Goal: Task Accomplishment & Management: Manage account settings

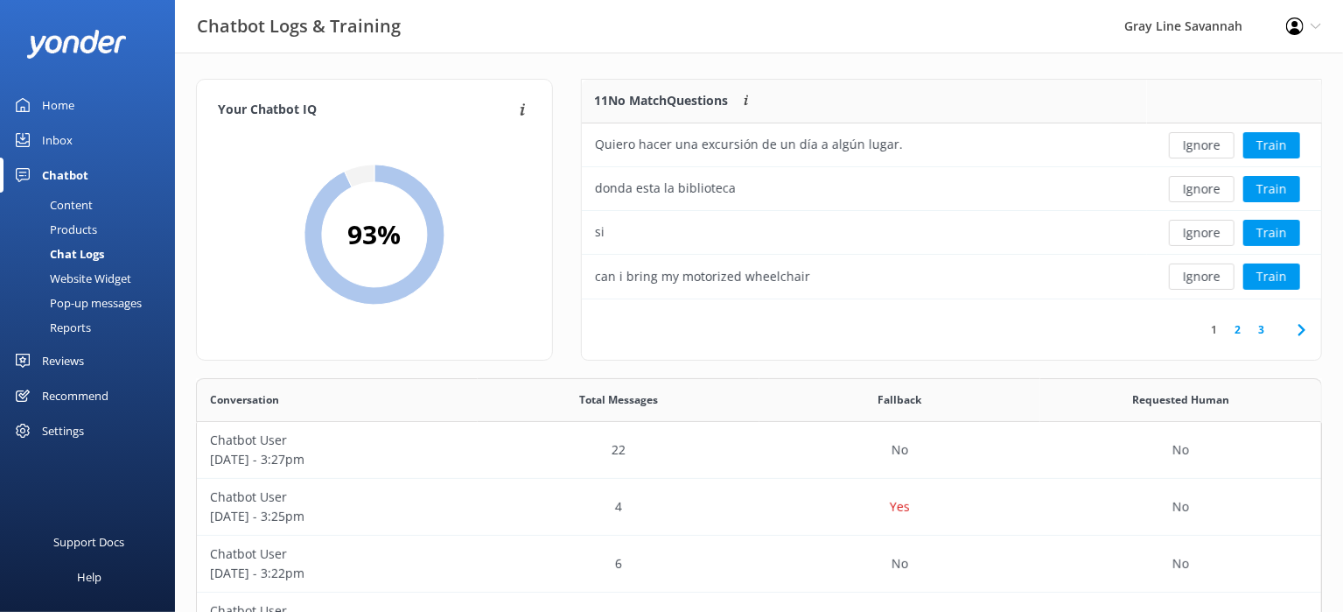
scroll to position [485, 1111]
click at [67, 223] on div "Products" at bounding box center [53, 229] width 87 height 24
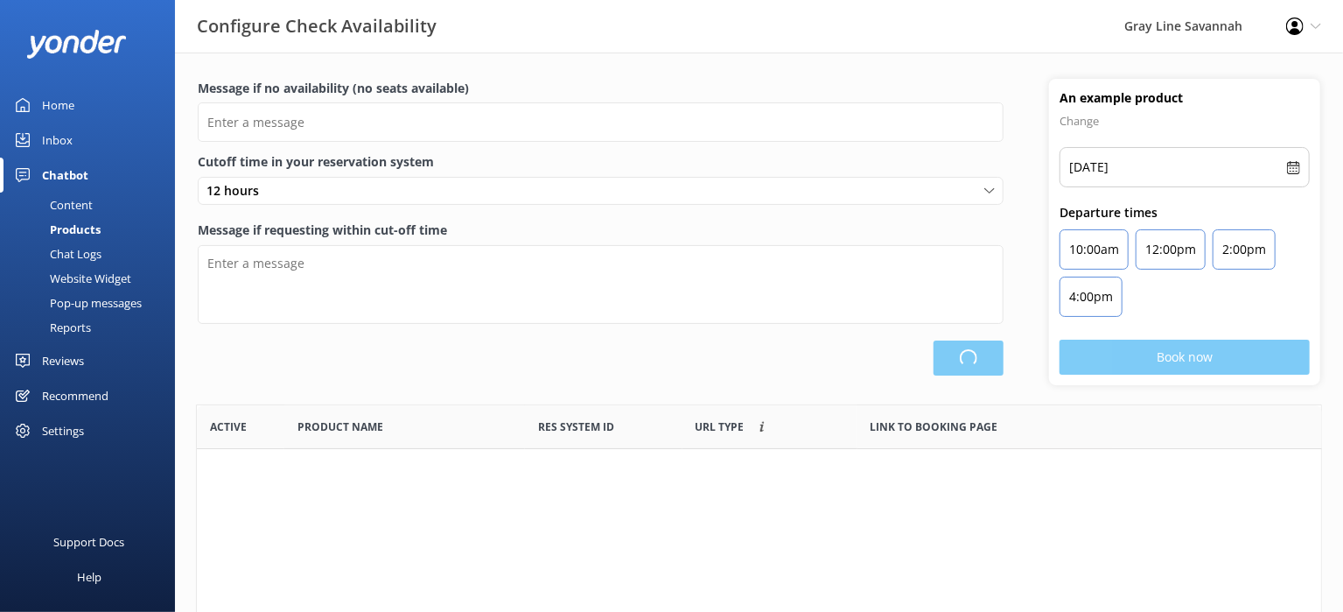
scroll to position [511, 1109]
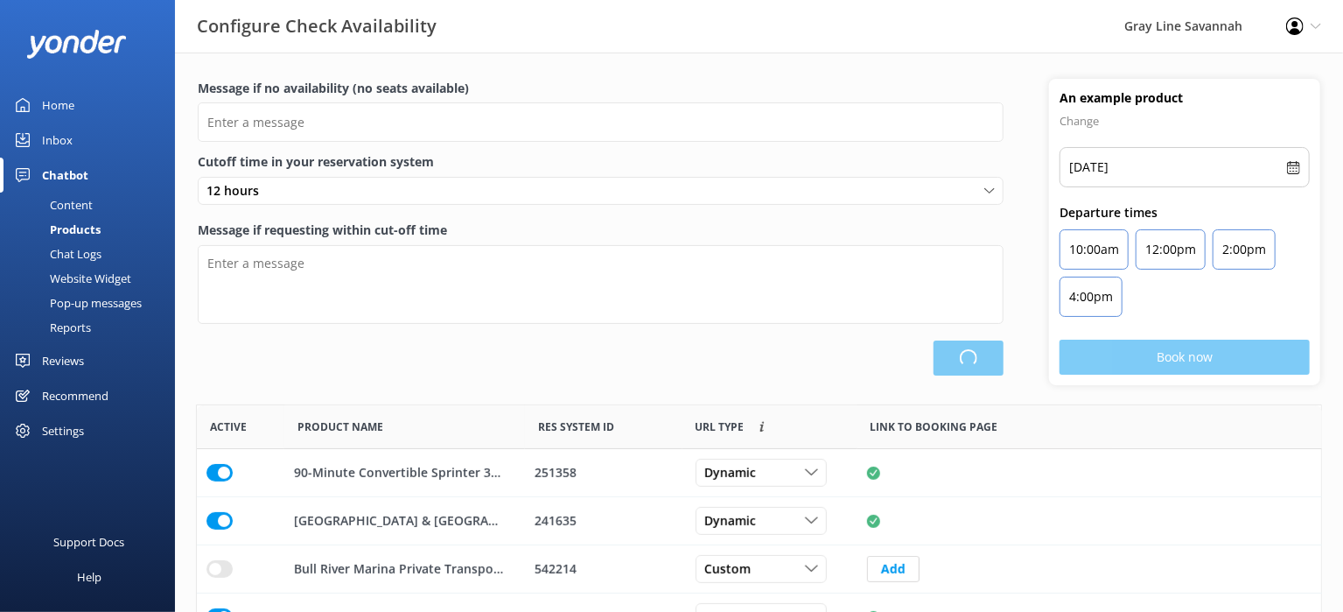
type input "There are no seats available, please check an alternative day"
type textarea "Our online booking system closes {hours} prior to departure. Please contact us …"
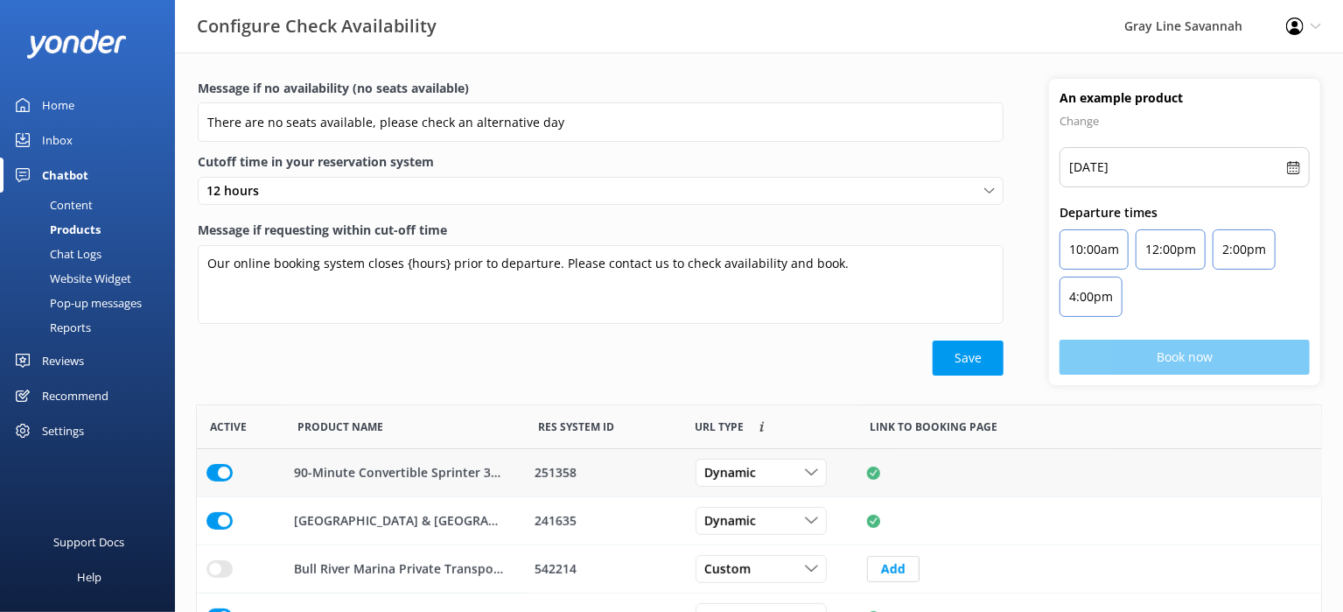
click at [197, 472] on div "row" at bounding box center [240, 473] width 87 height 48
click at [216, 472] on input "row" at bounding box center [219, 472] width 26 height 17
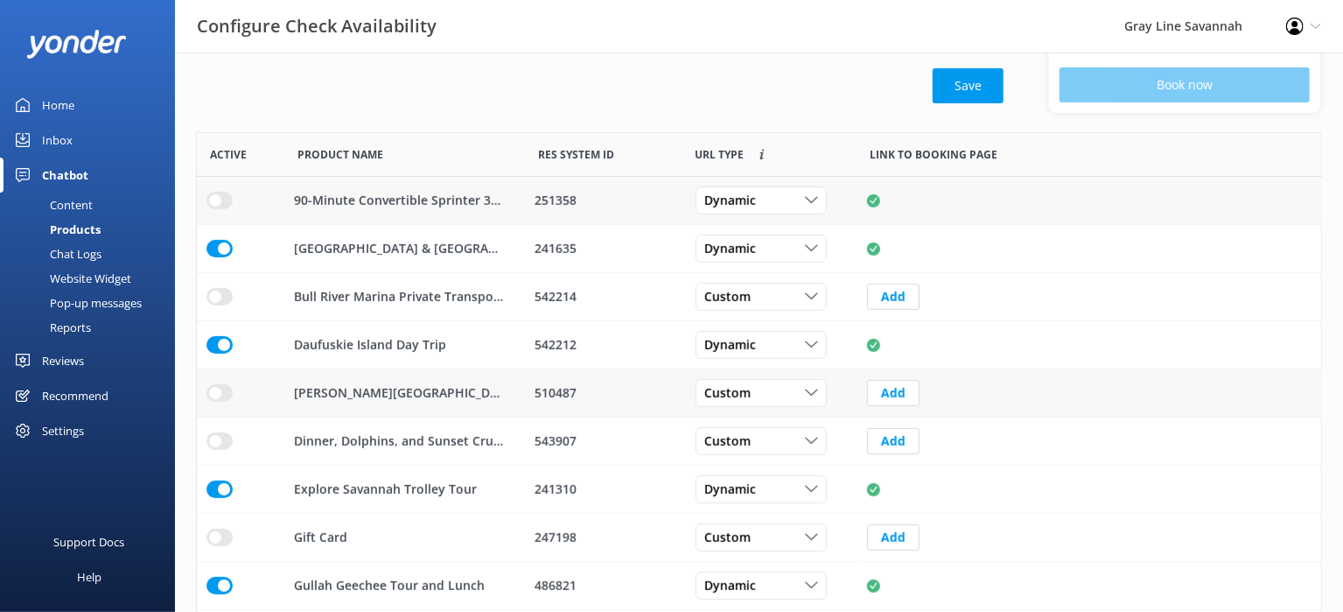
scroll to position [379, 0]
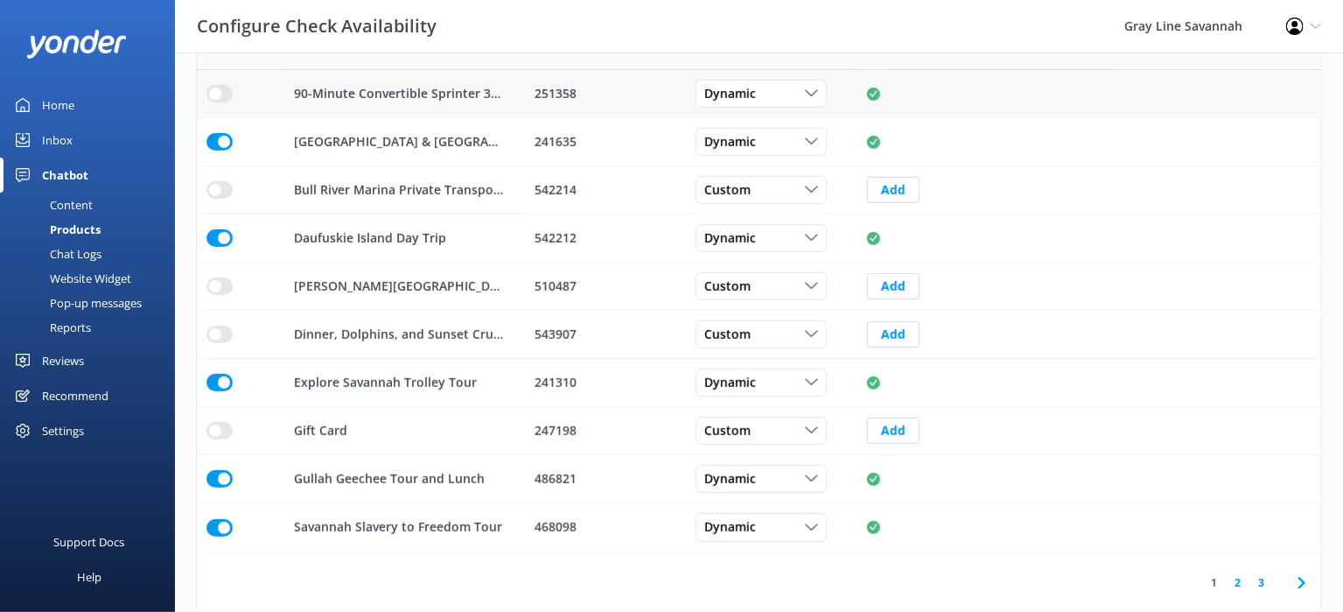
click at [1242, 580] on link "2" at bounding box center [1238, 582] width 24 height 17
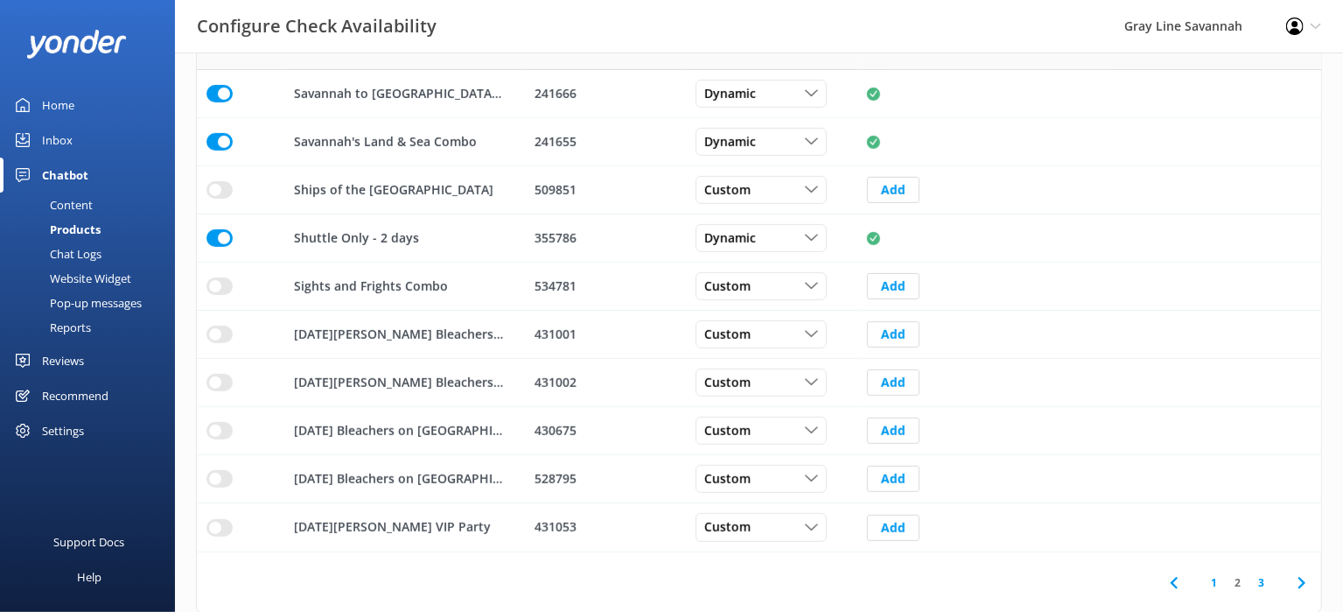
click at [1263, 577] on link "3" at bounding box center [1261, 582] width 24 height 17
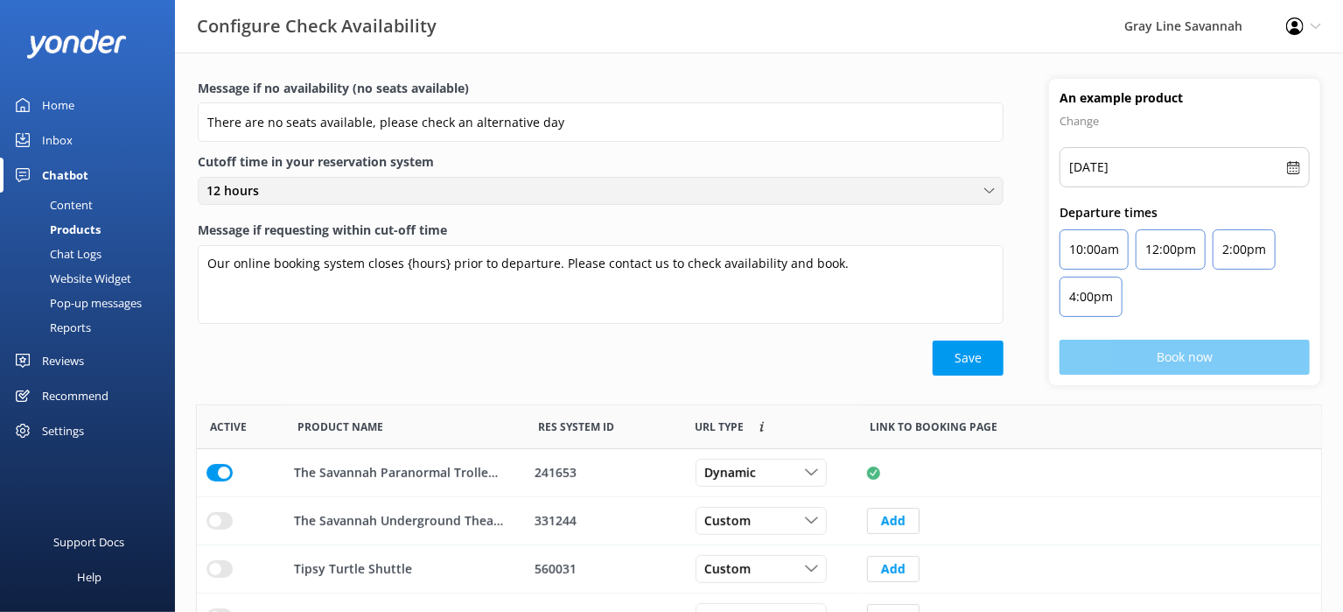
click at [986, 191] on icon at bounding box center [989, 190] width 10 height 10
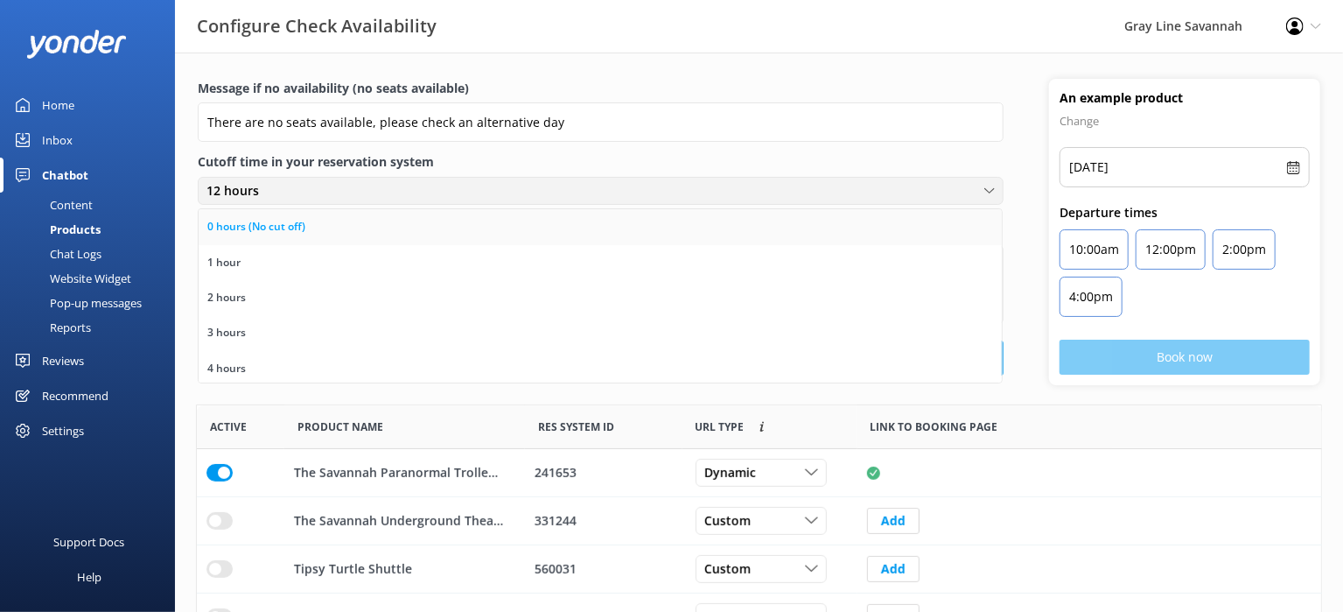
click at [960, 235] on link "0 hours (No cut off)" at bounding box center [600, 226] width 803 height 35
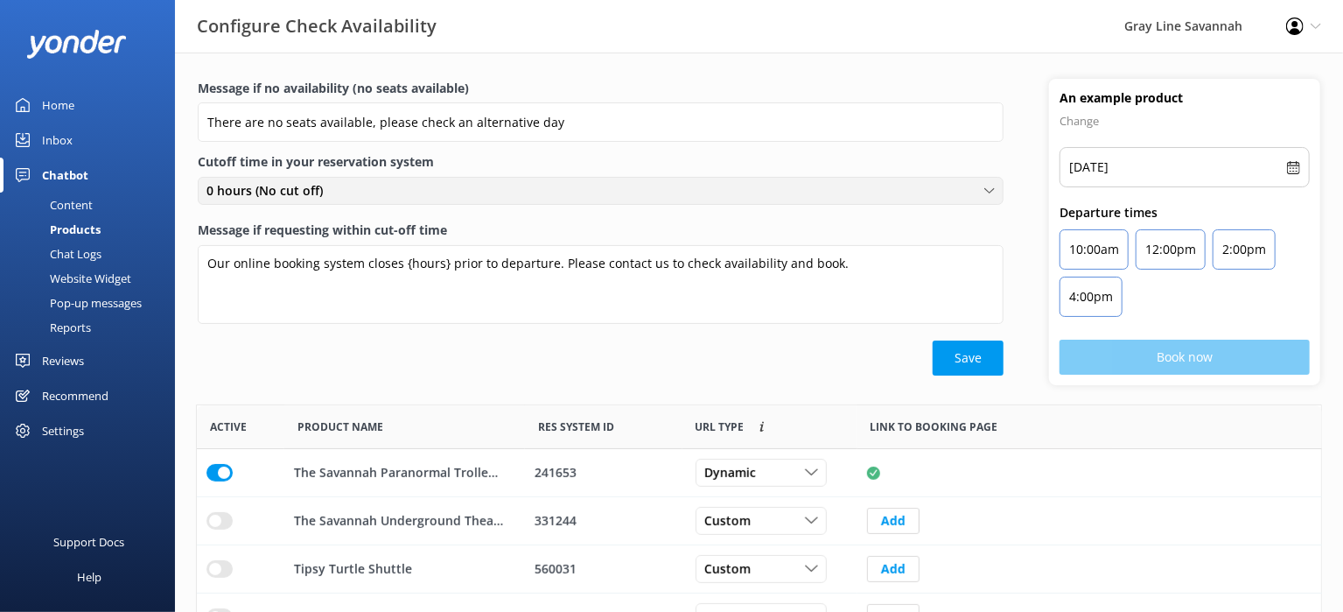
click at [982, 197] on div "0 hours (No cut off)" at bounding box center [600, 190] width 797 height 19
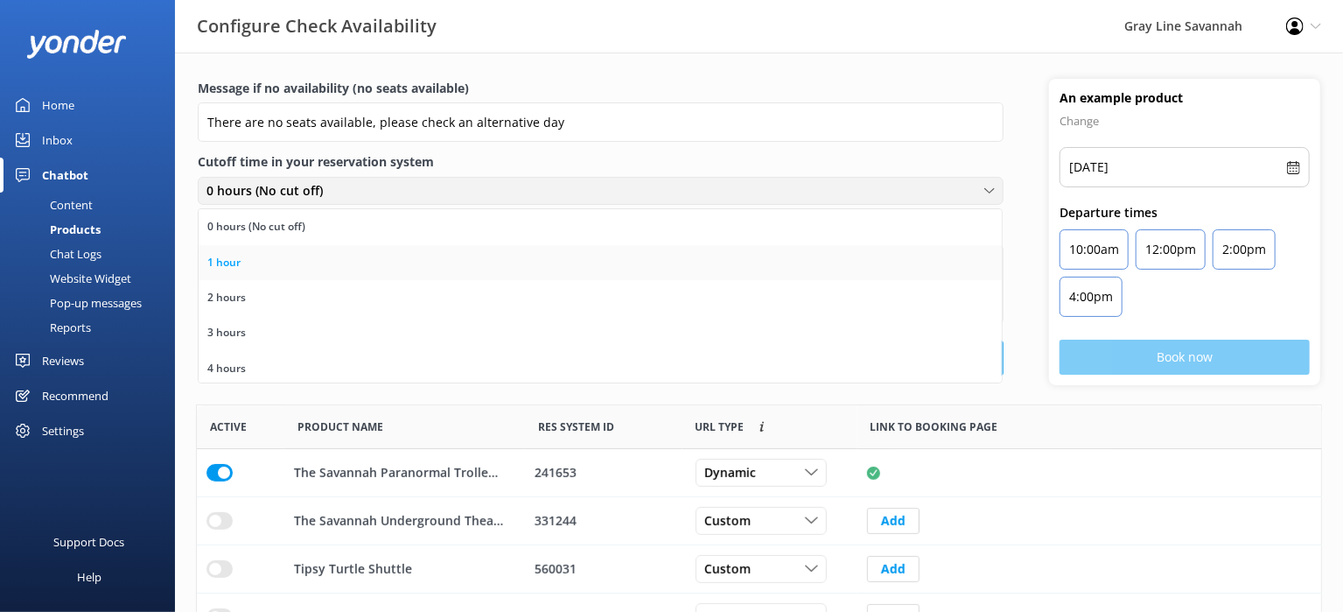
click at [934, 277] on link "1 hour" at bounding box center [600, 262] width 803 height 35
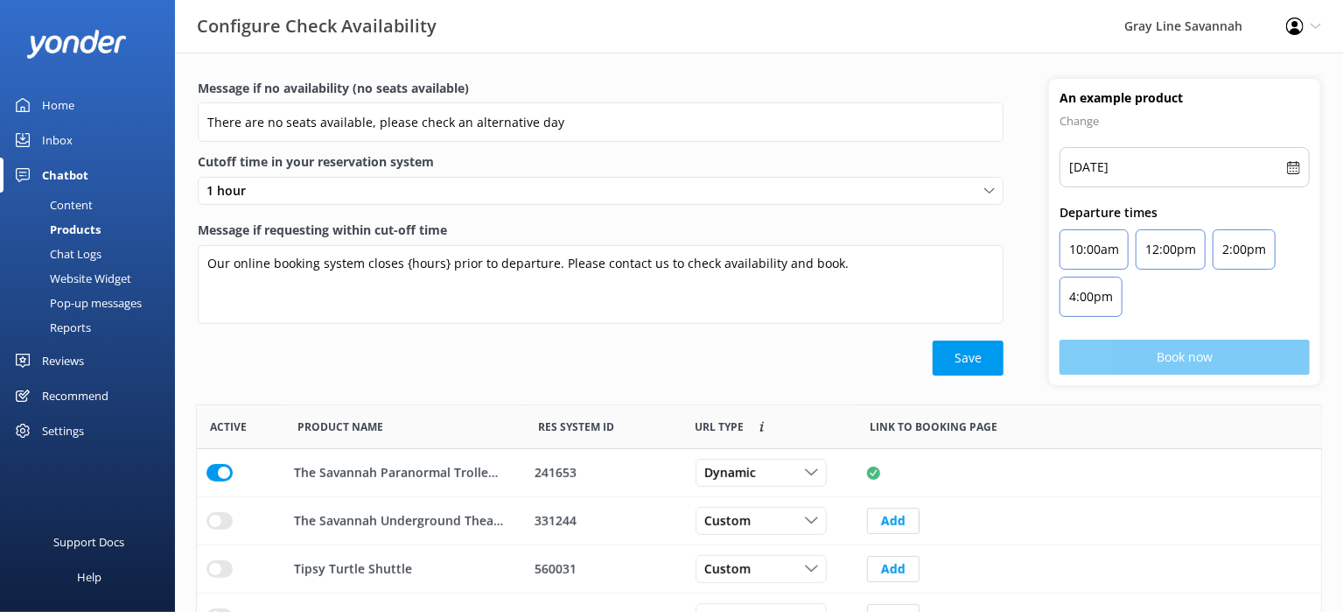
click at [988, 172] on div "Message if no availability (no seats available) There are no seats available, p…" at bounding box center [601, 227] width 806 height 297
click at [937, 202] on div "1 hour 0 hours (No cut off) 1 hour 2 hours 3 hours 4 hours 5 hours 6 hours 7 ho…" at bounding box center [601, 191] width 806 height 28
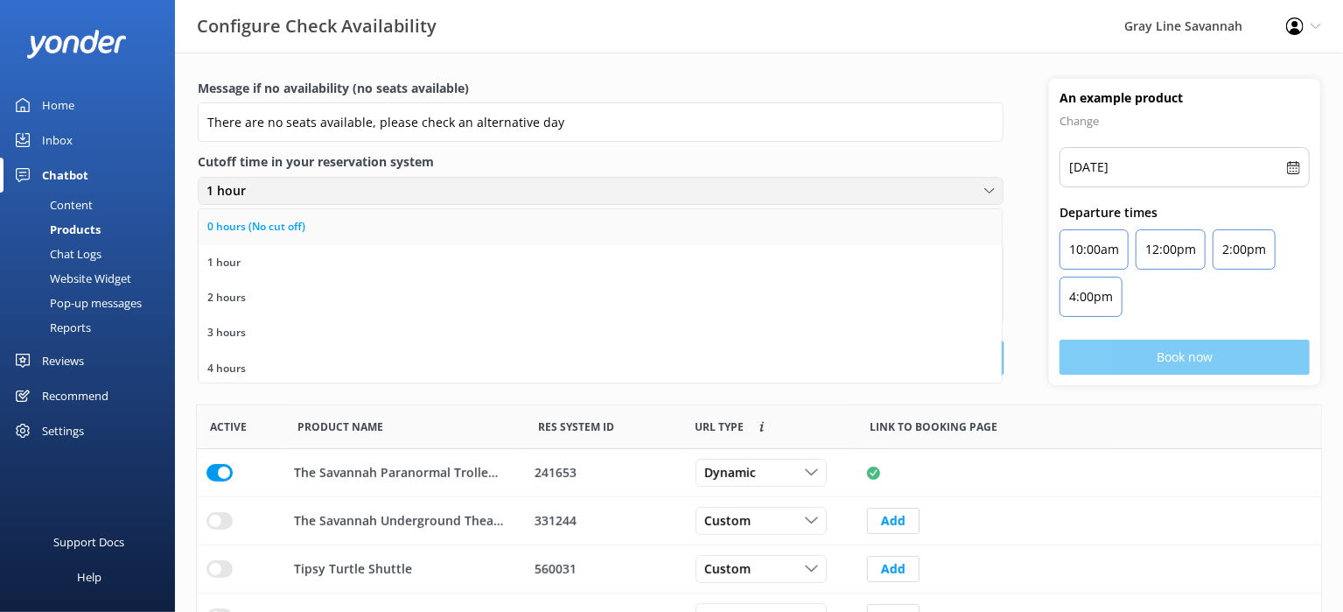
click at [908, 236] on link "0 hours (No cut off)" at bounding box center [600, 226] width 803 height 35
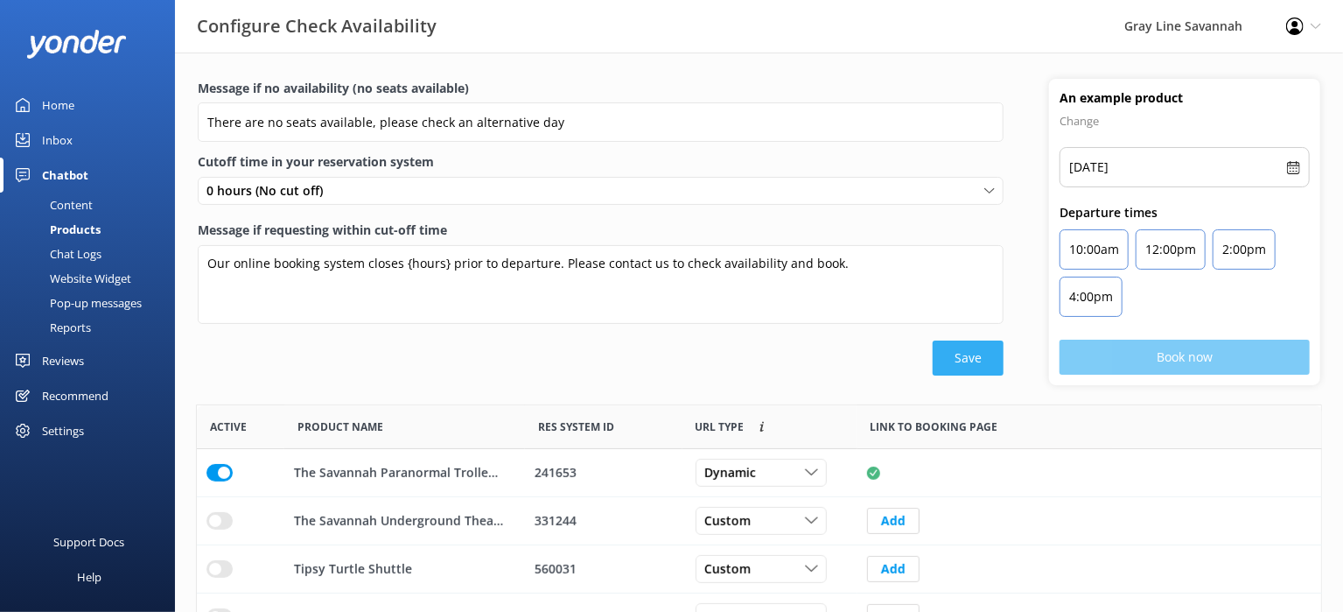
click at [987, 347] on button "Save" at bounding box center [968, 357] width 71 height 35
click at [976, 355] on button "Save" at bounding box center [968, 357] width 71 height 35
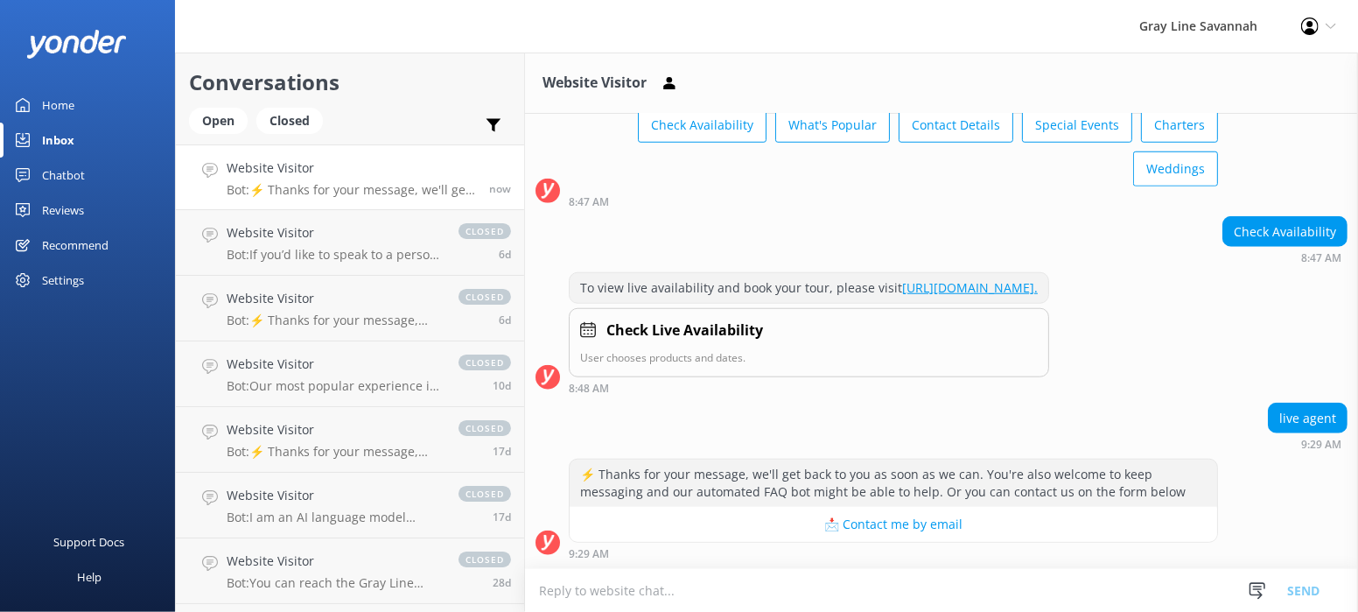
scroll to position [971, 0]
click at [1055, 582] on textarea at bounding box center [941, 590] width 833 height 43
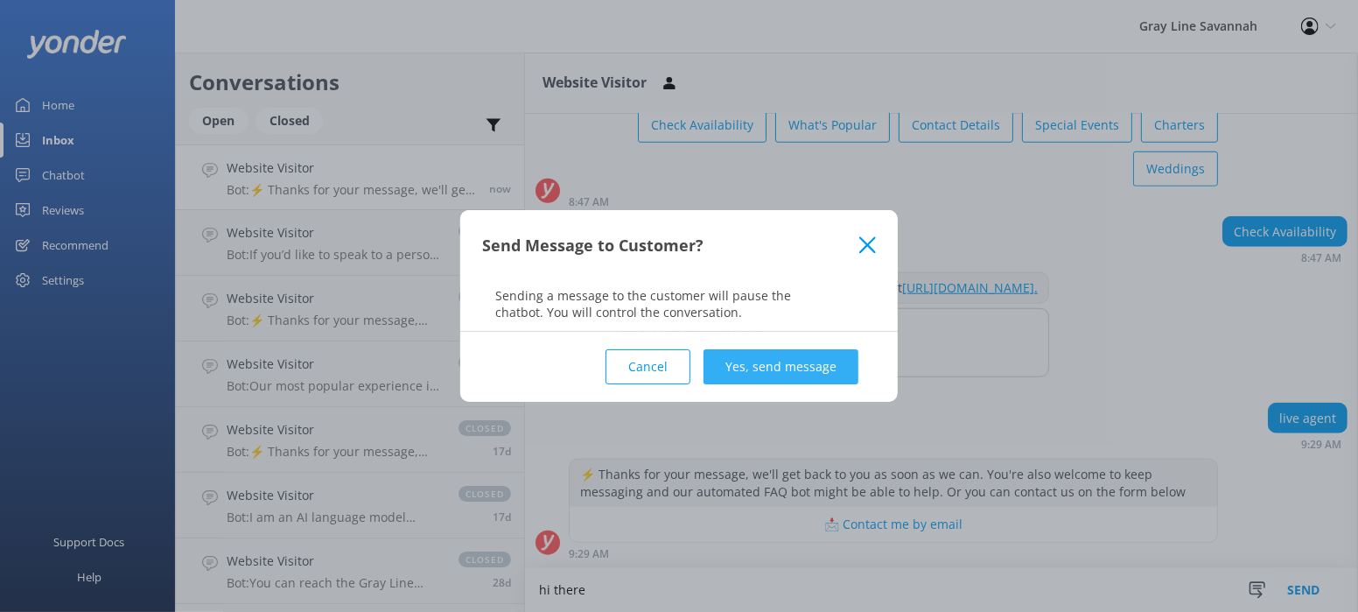
type textarea "hi there"
click at [745, 350] on button "Yes, send message" at bounding box center [780, 366] width 155 height 35
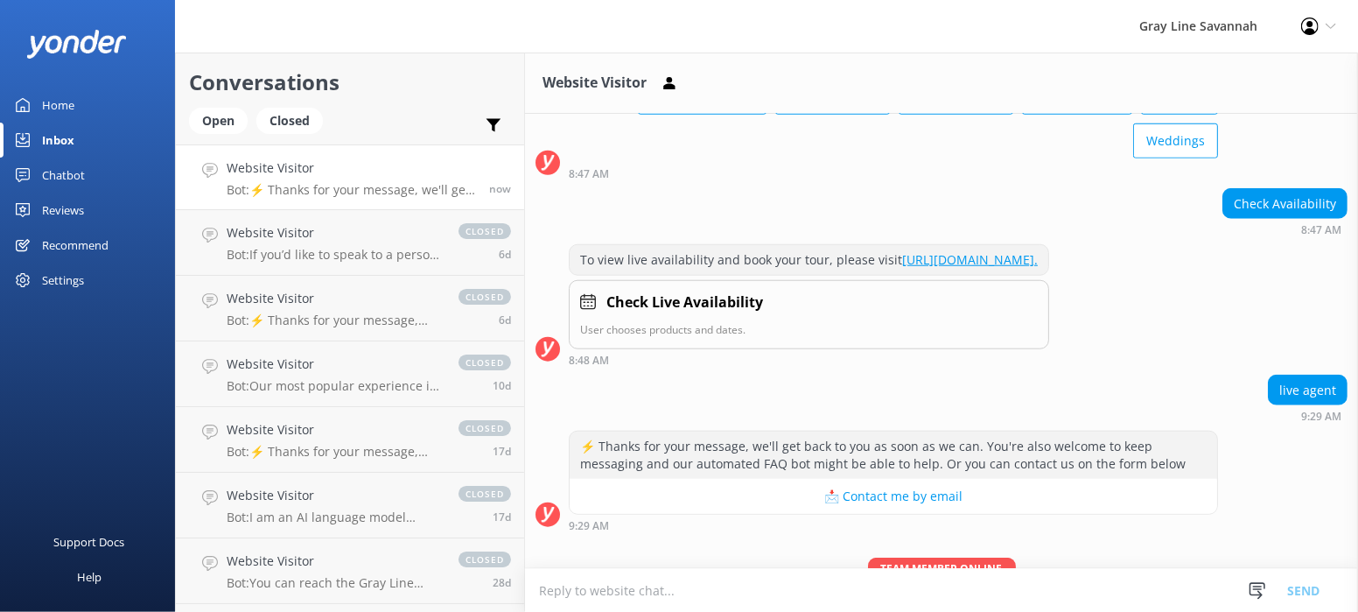
scroll to position [1085, 0]
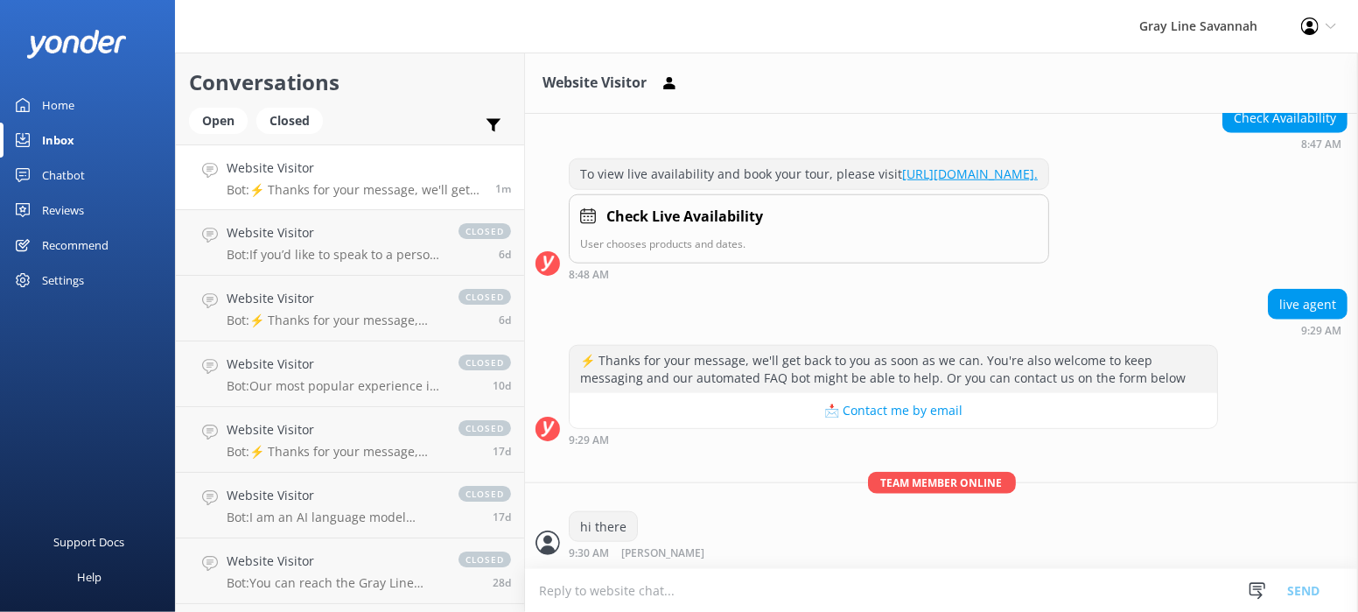
click at [615, 599] on textarea at bounding box center [941, 590] width 833 height 43
click at [65, 141] on div "Inbox" at bounding box center [58, 139] width 32 height 35
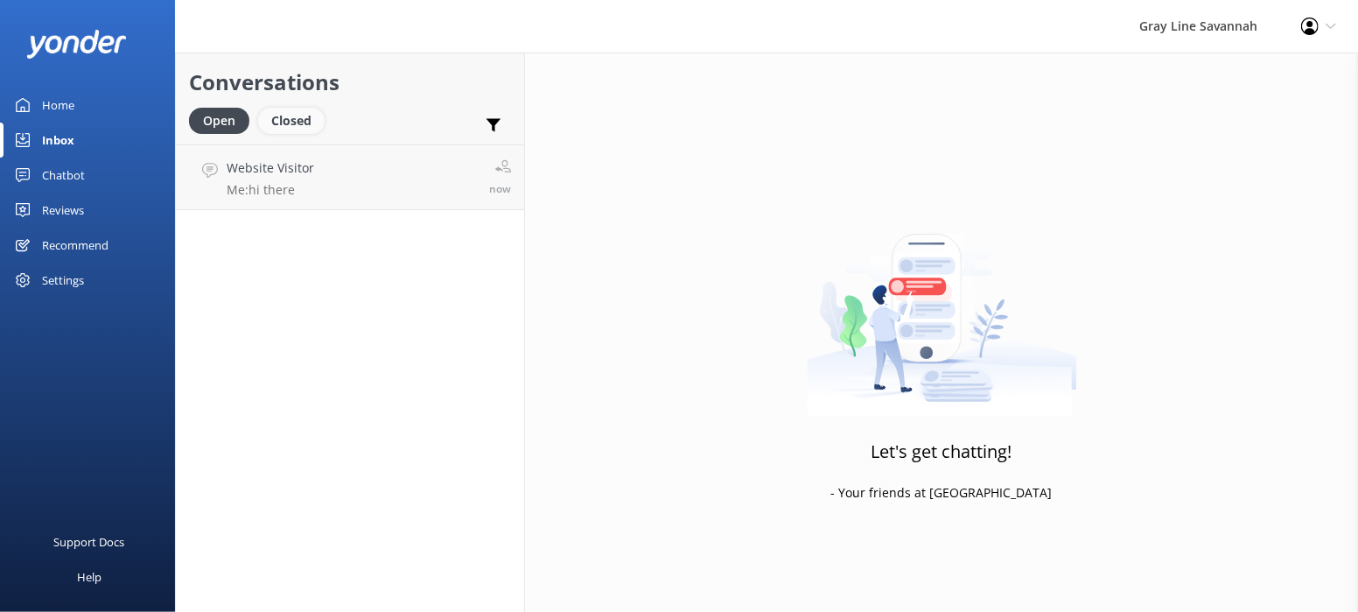
click at [311, 124] on div "Closed" at bounding box center [291, 121] width 66 height 26
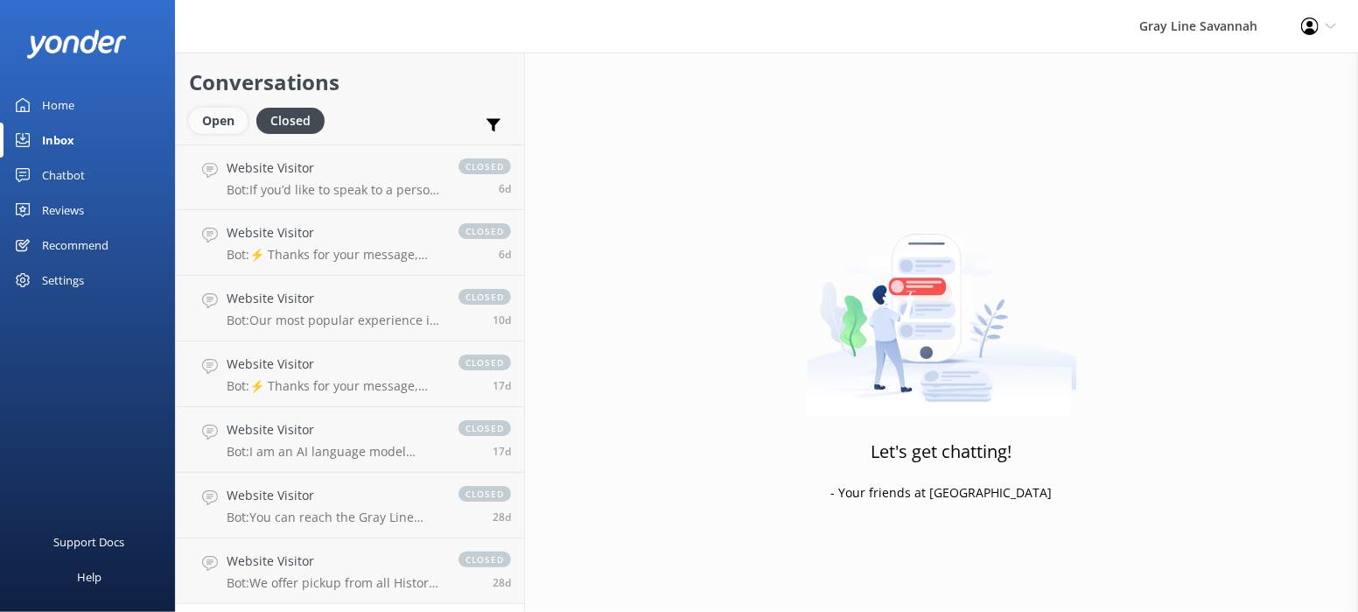
click at [202, 122] on div "Open" at bounding box center [218, 121] width 59 height 26
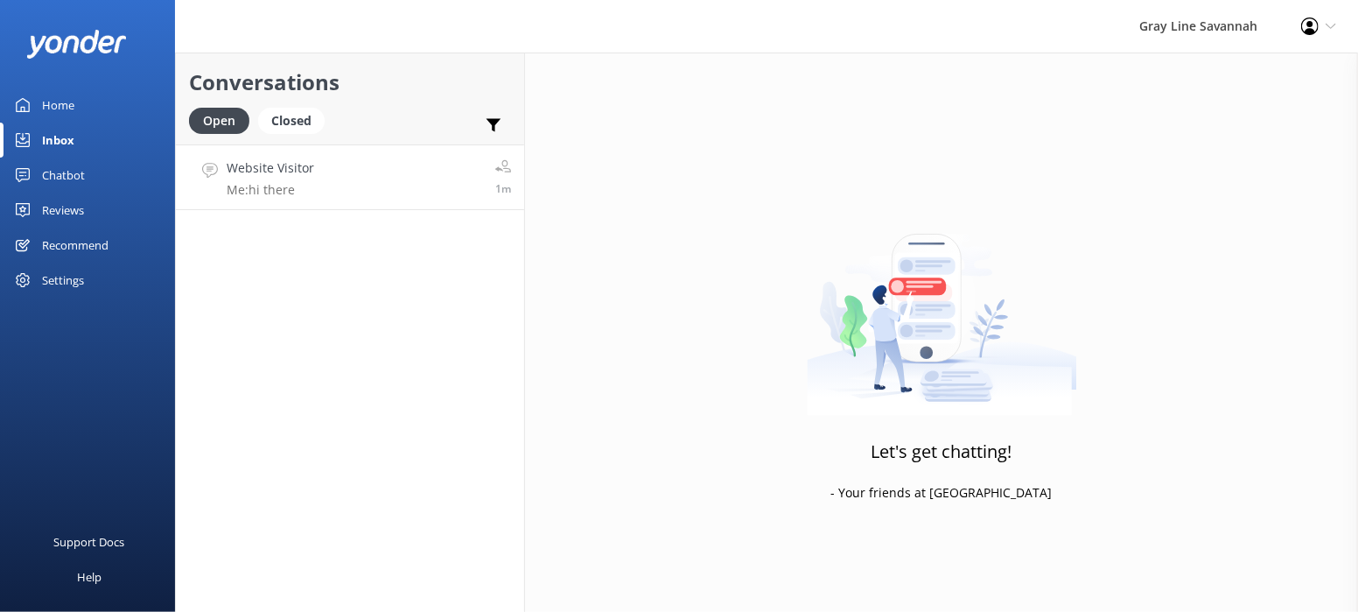
click at [344, 184] on link "Website Visitor Me: hi there 1m" at bounding box center [350, 177] width 348 height 66
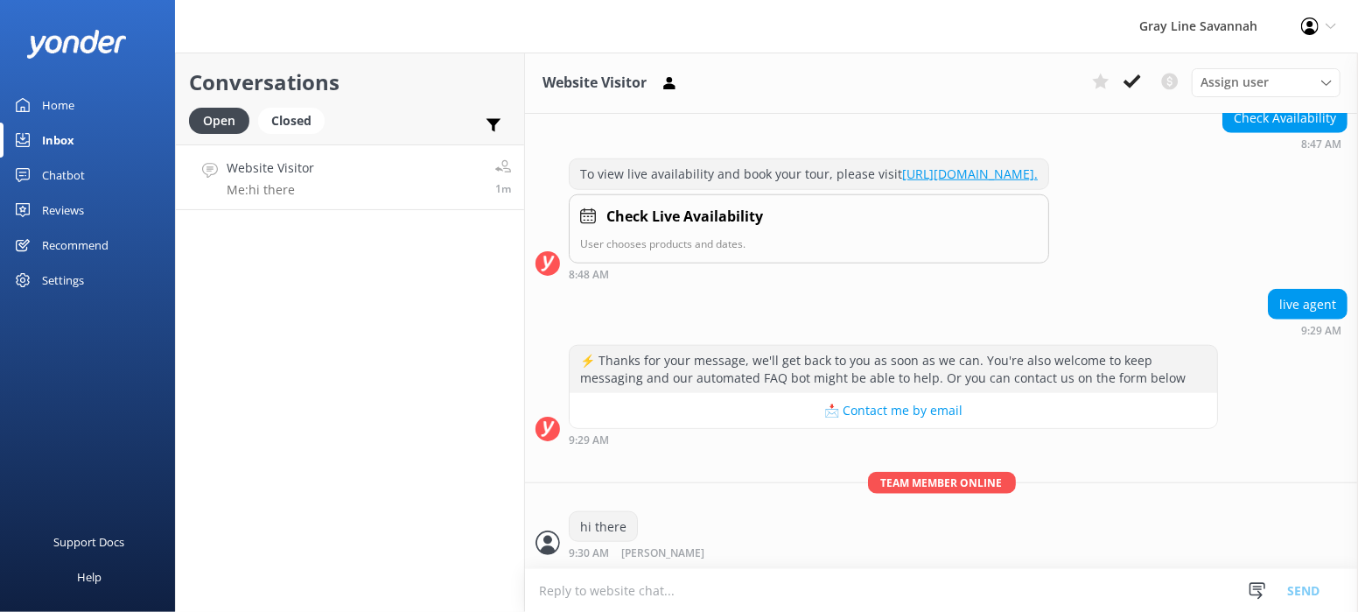
scroll to position [1085, 0]
click at [1281, 73] on div "Assign user" at bounding box center [1266, 82] width 140 height 19
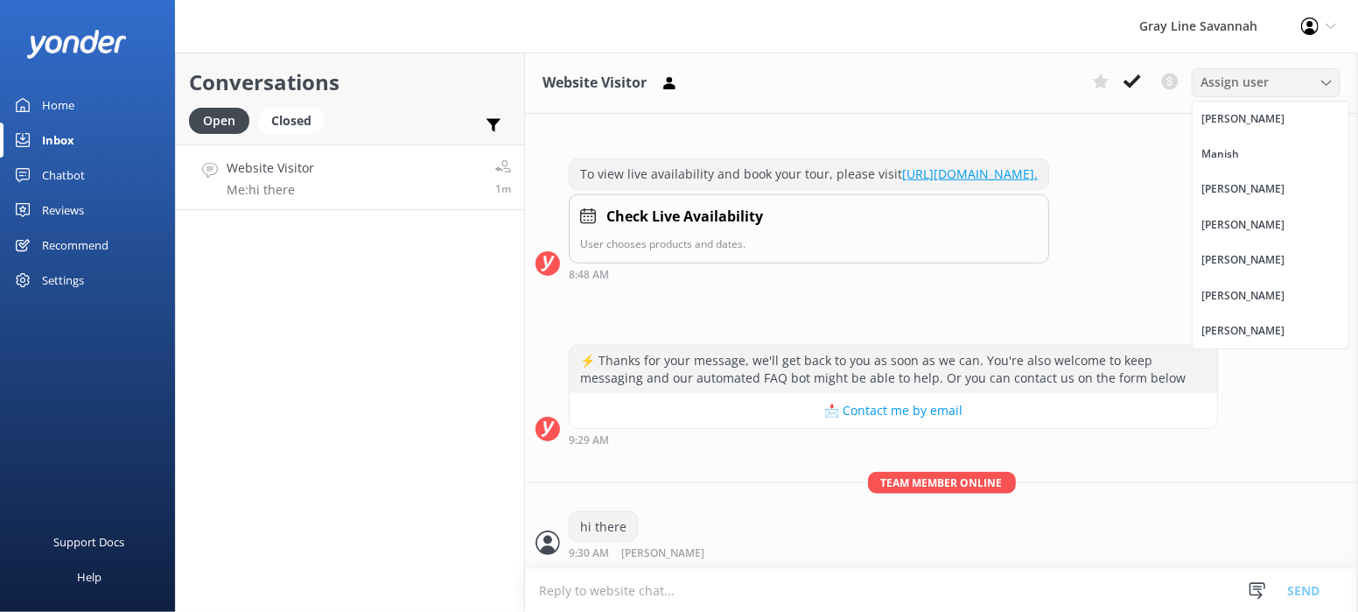
click at [1281, 73] on div "Assign user" at bounding box center [1266, 82] width 140 height 19
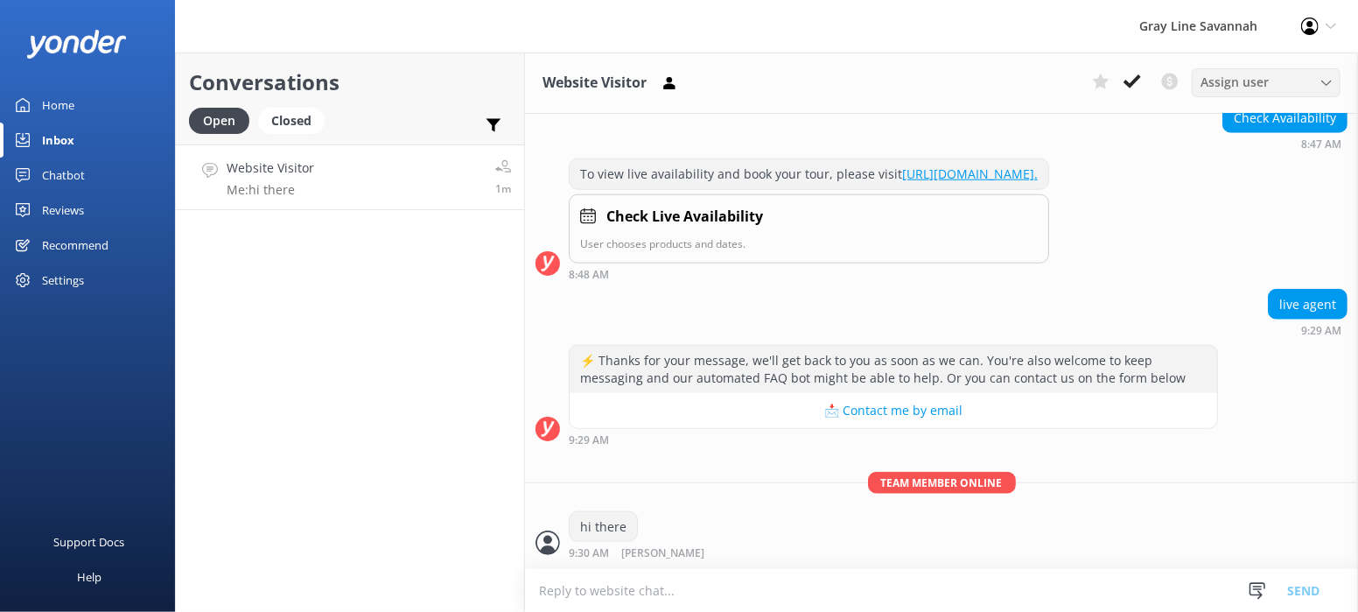
click at [1281, 73] on div "Assign user" at bounding box center [1266, 82] width 140 height 19
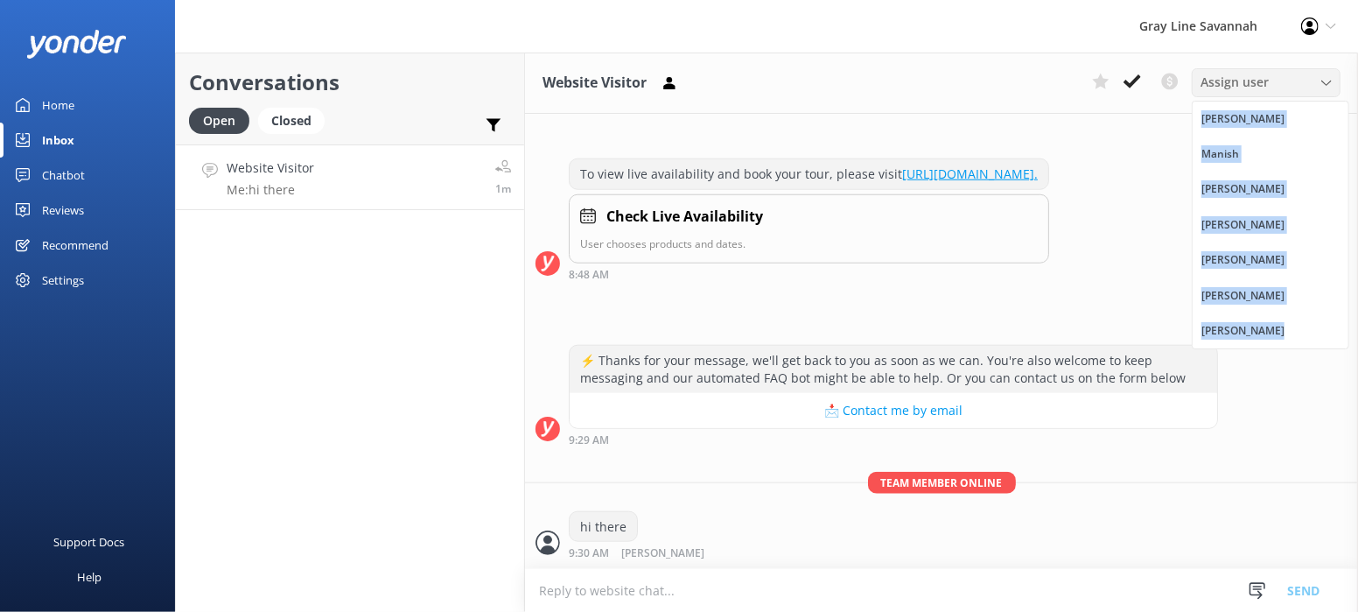
click at [1281, 73] on div "Assign user" at bounding box center [1266, 82] width 140 height 19
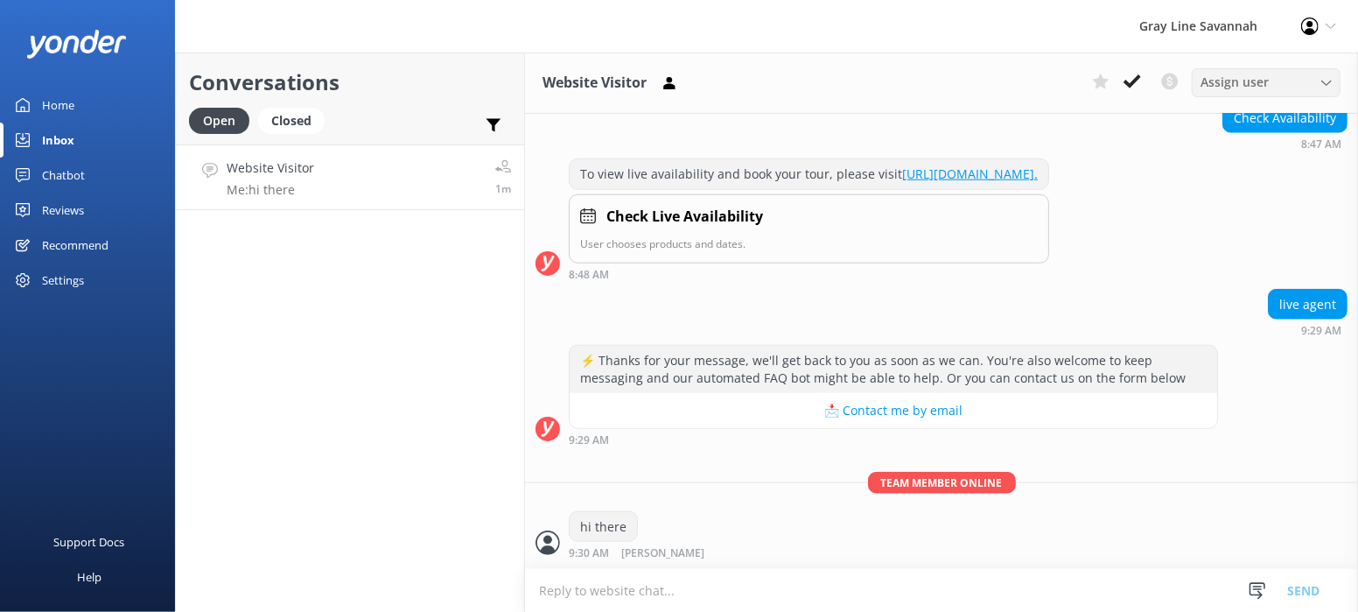
click at [1304, 87] on div "Assign user" at bounding box center [1266, 82] width 140 height 19
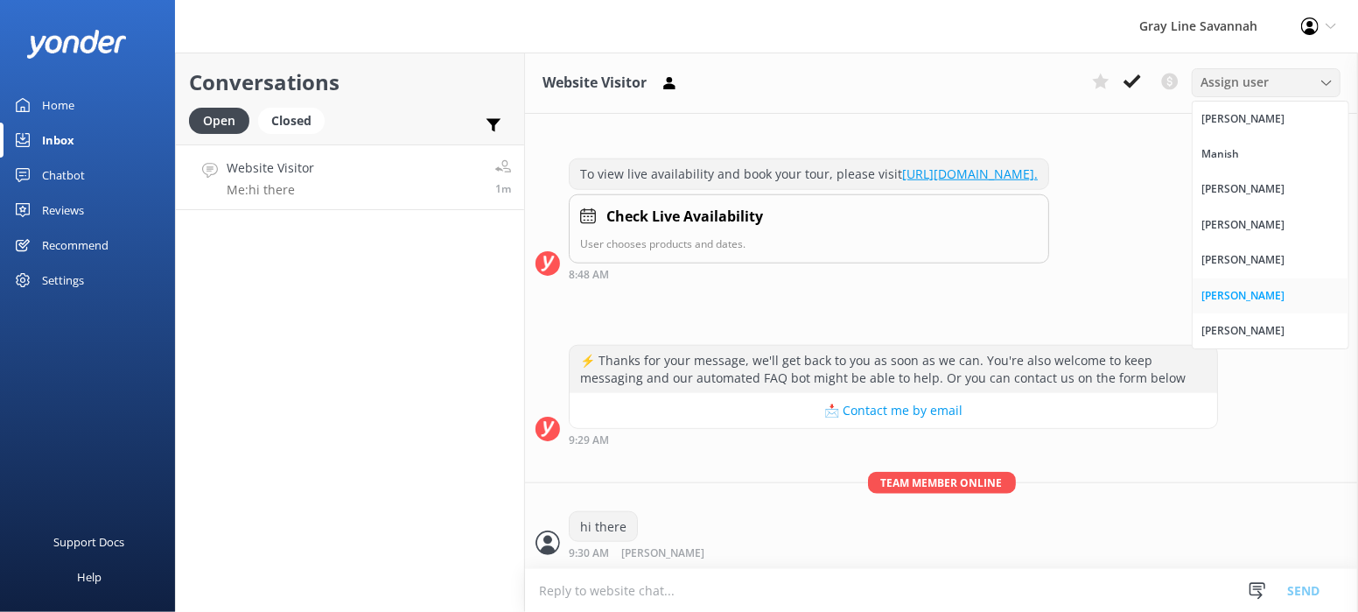
click at [1235, 300] on div "[PERSON_NAME]" at bounding box center [1242, 295] width 83 height 17
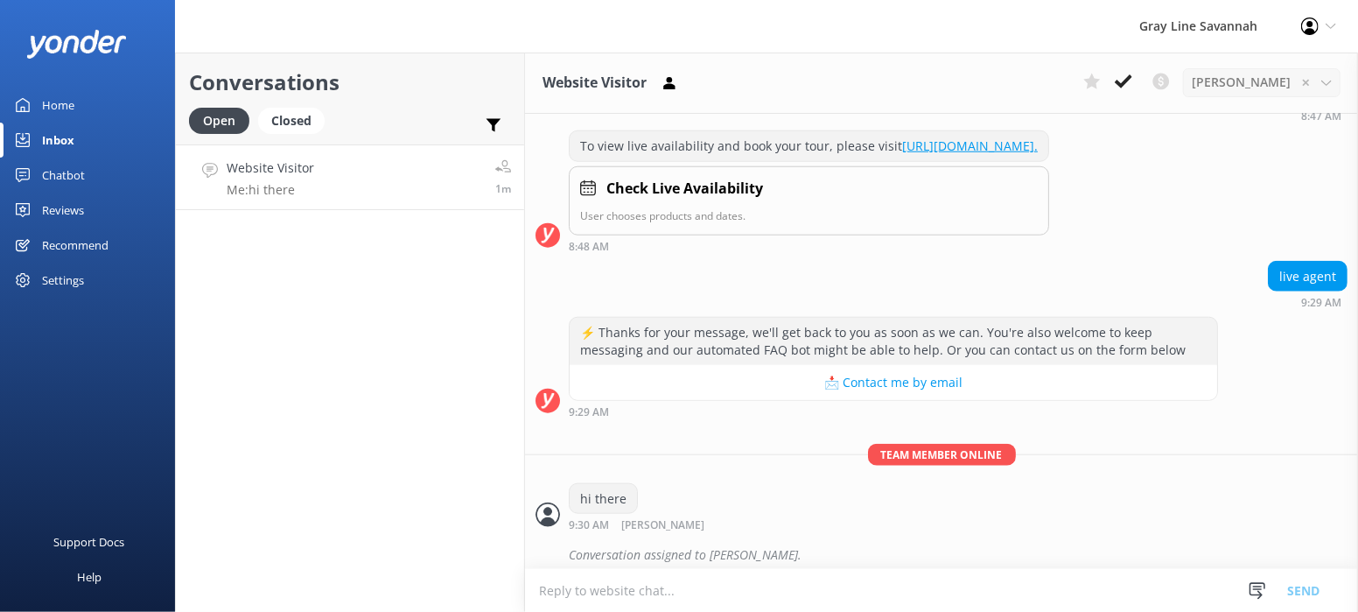
scroll to position [1123, 0]
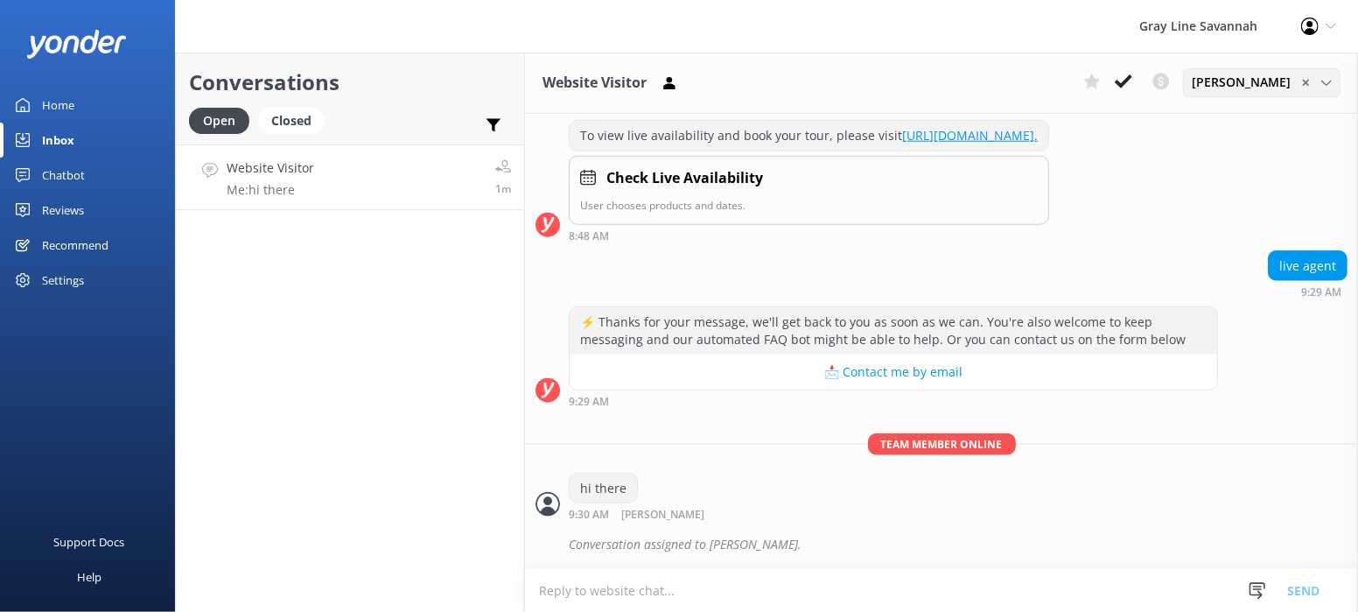
click at [1321, 80] on icon at bounding box center [1326, 83] width 10 height 10
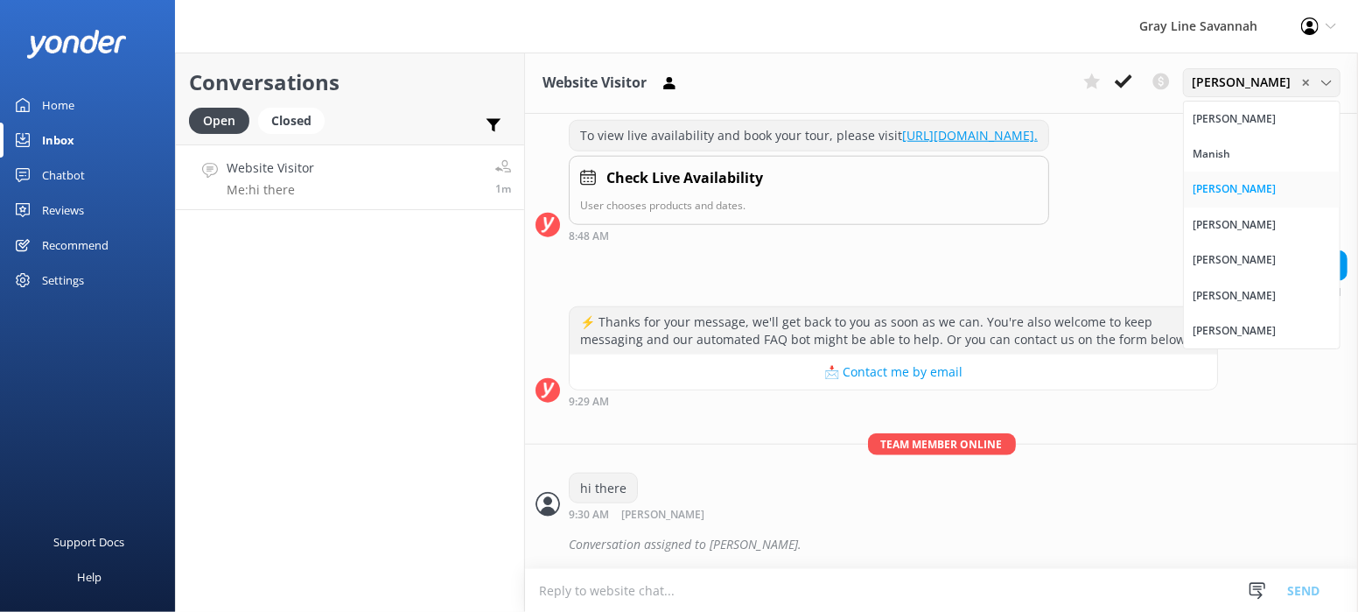
click at [1270, 193] on link "[PERSON_NAME]" at bounding box center [1262, 188] width 156 height 35
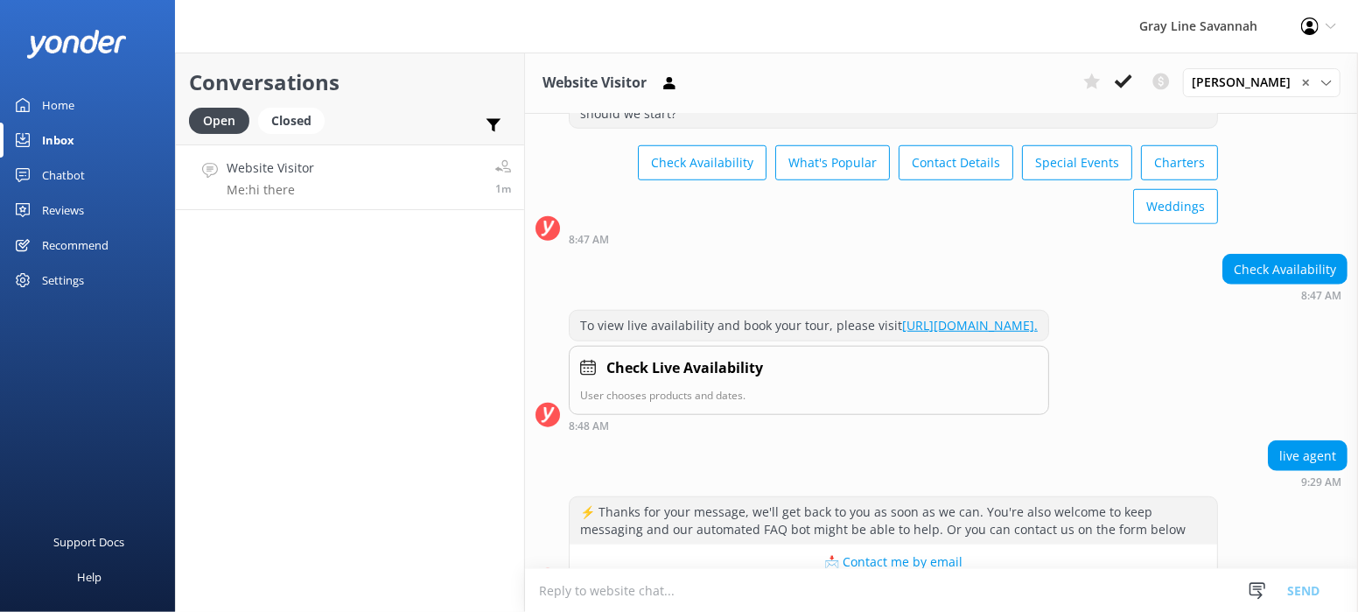
scroll to position [1152, 0]
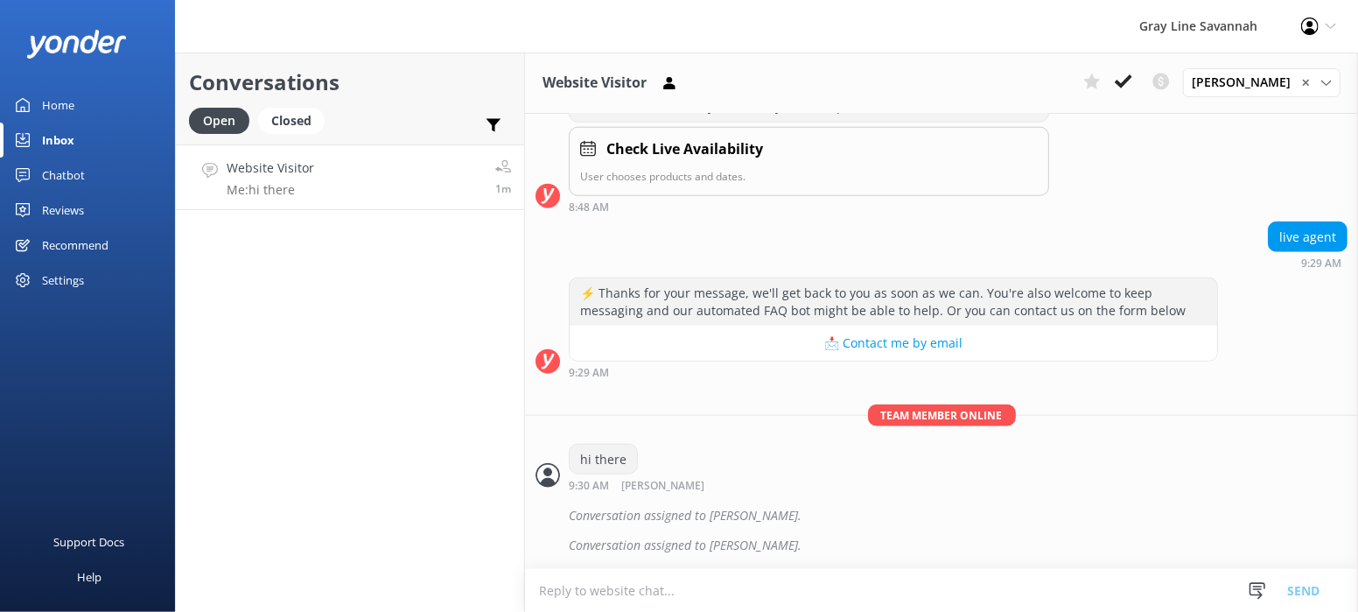
click at [700, 584] on textarea at bounding box center [941, 590] width 833 height 43
click at [1130, 80] on icon at bounding box center [1123, 81] width 17 height 17
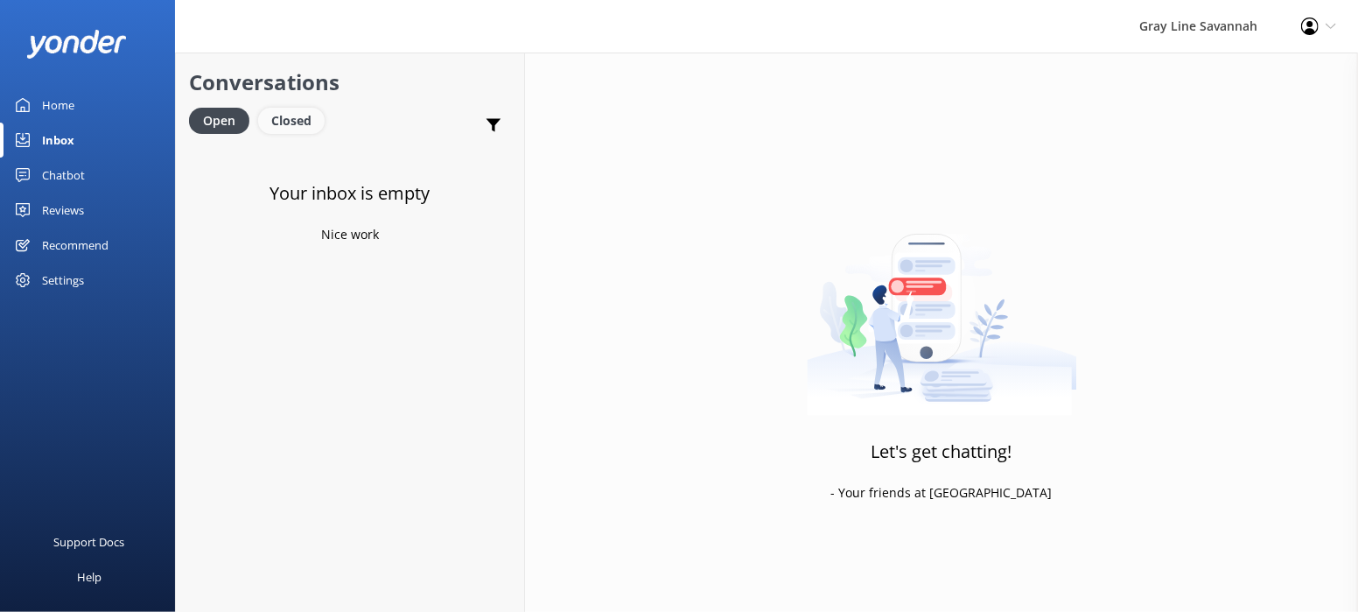
click at [290, 117] on div "Closed" at bounding box center [291, 121] width 66 height 26
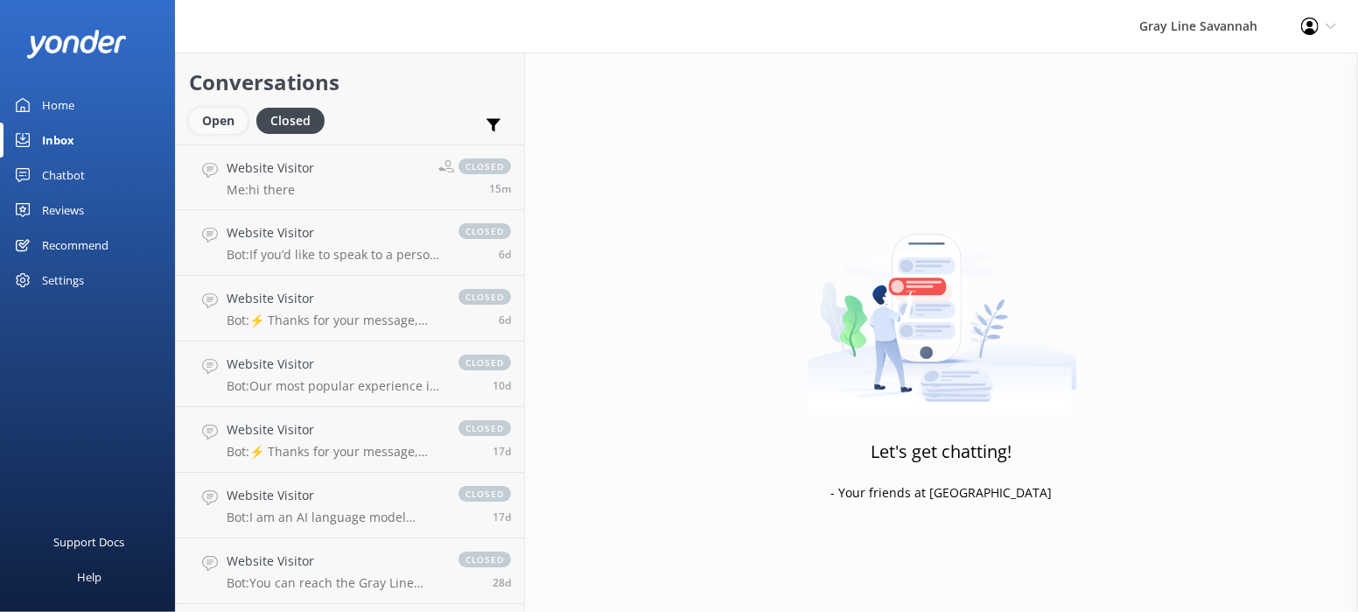
click at [213, 122] on div "Open" at bounding box center [218, 121] width 59 height 26
